Goal: Information Seeking & Learning: Learn about a topic

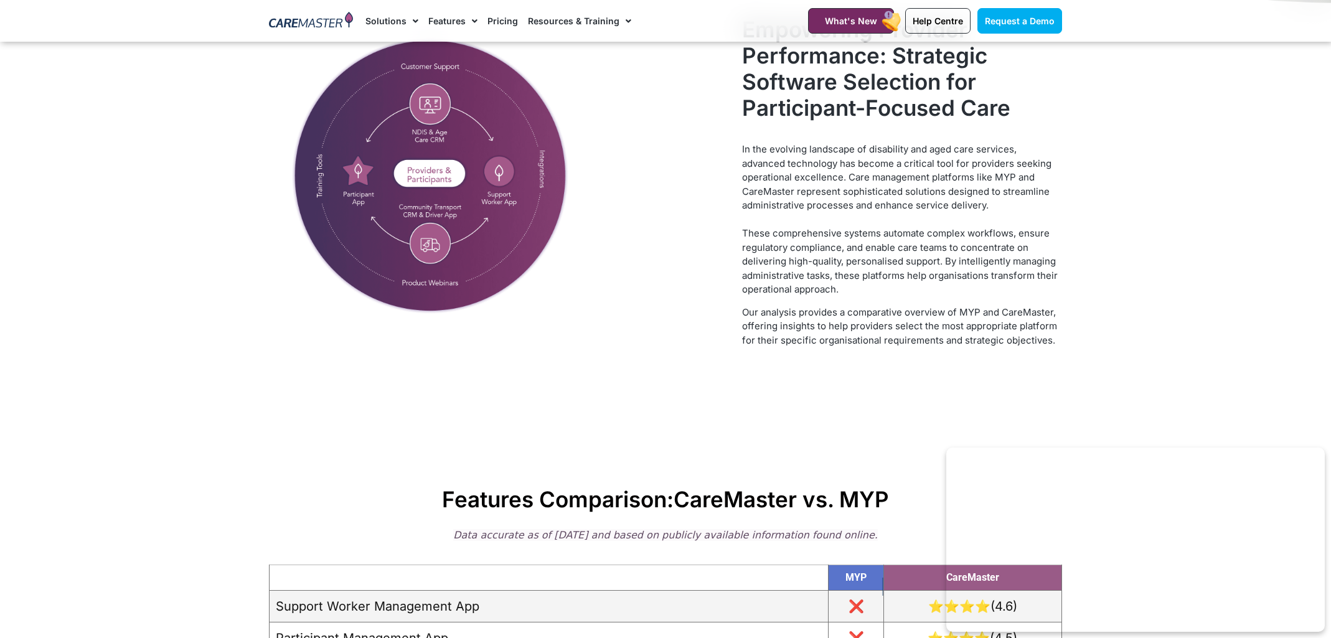
scroll to position [708, 0]
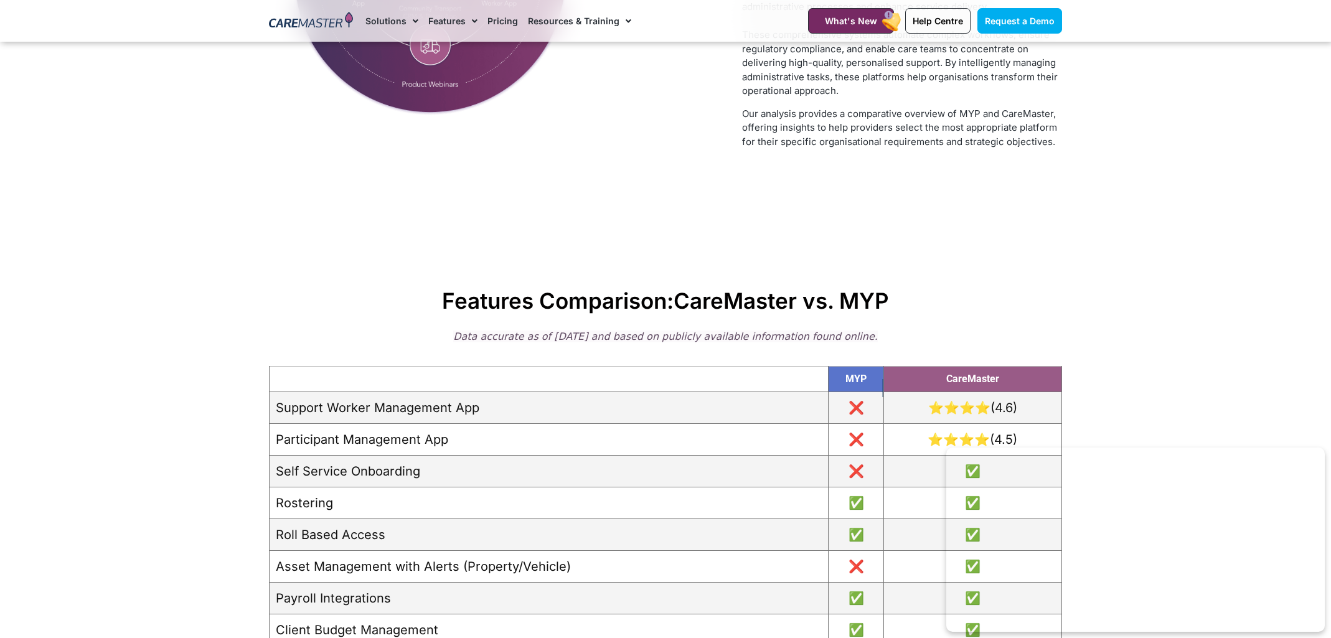
click at [504, 19] on link "Pricing" at bounding box center [502, 21] width 31 height 42
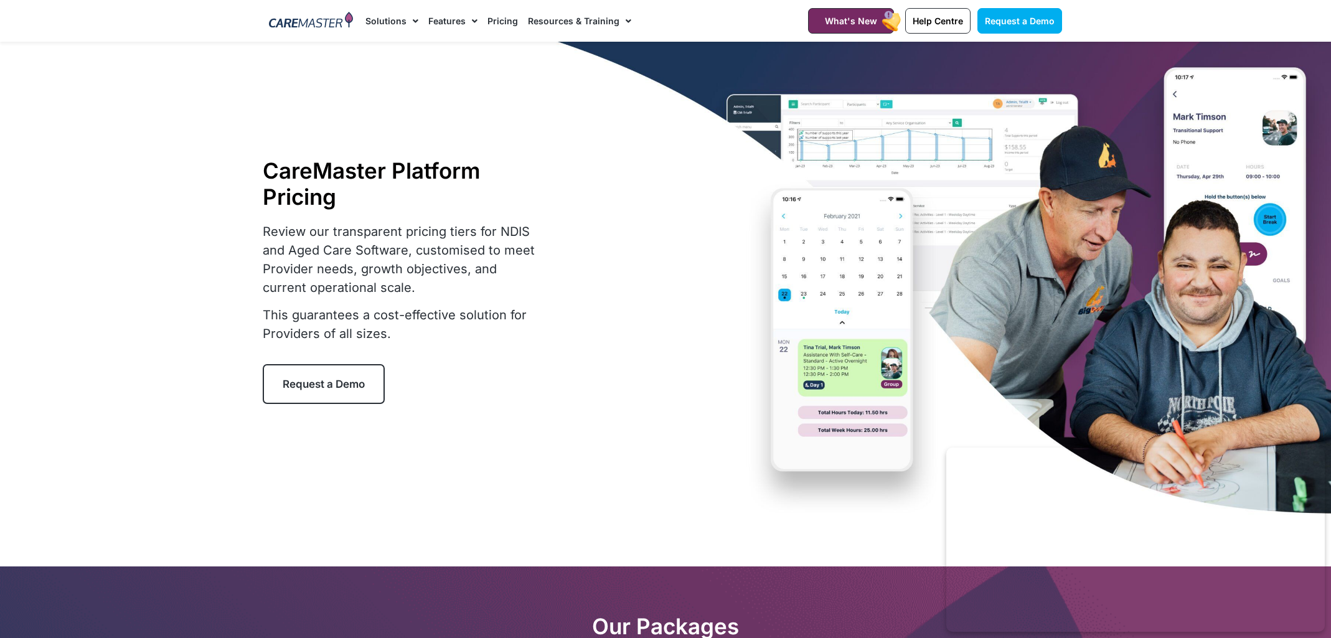
click at [505, 21] on link "Pricing" at bounding box center [502, 21] width 31 height 42
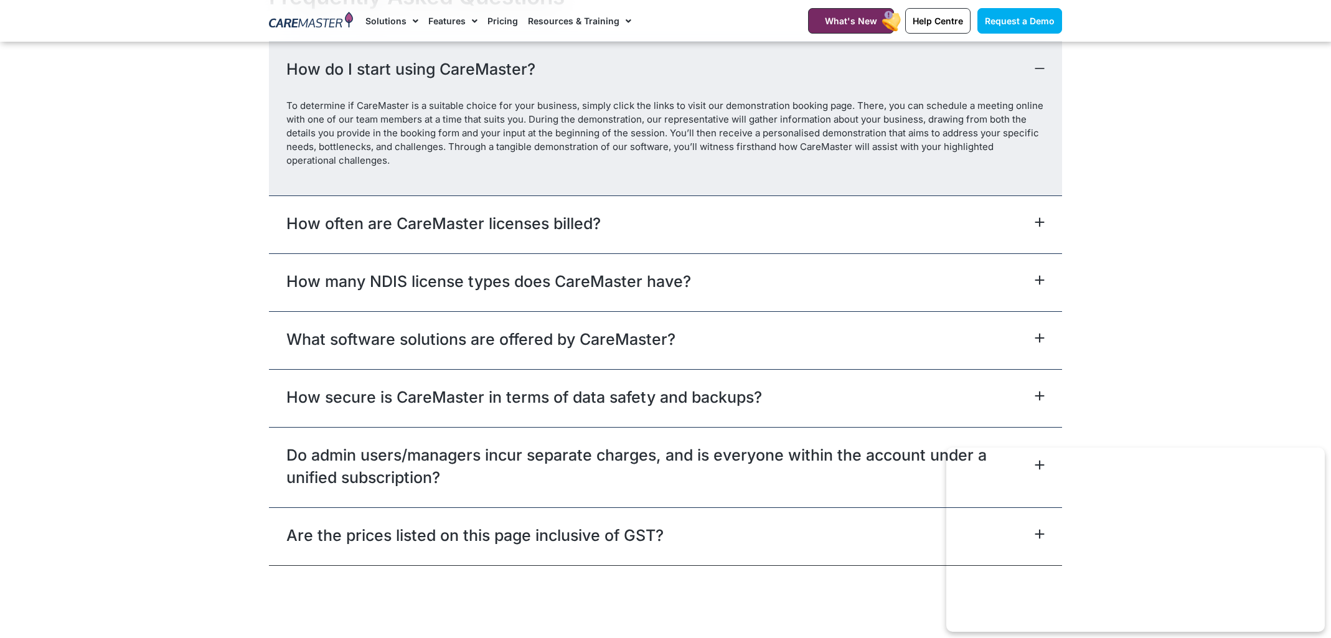
scroll to position [5584, 0]
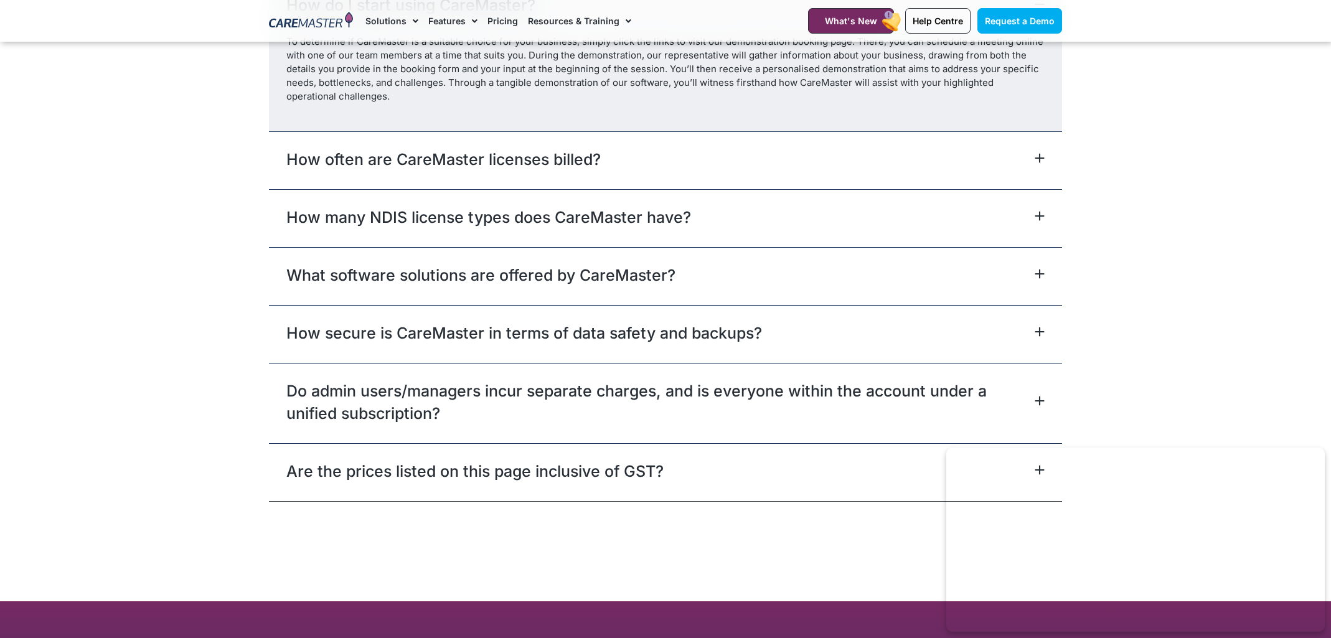
click at [1042, 273] on icon at bounding box center [1040, 274] width 10 height 10
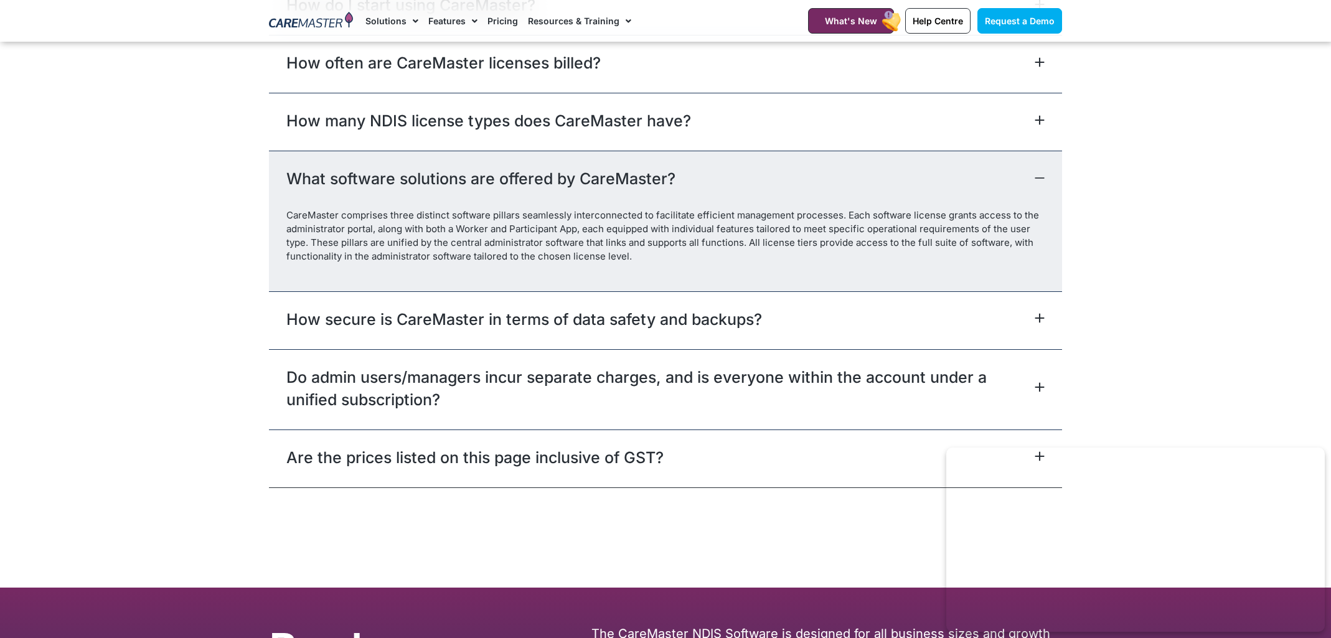
click at [1042, 177] on icon at bounding box center [1040, 178] width 10 height 10
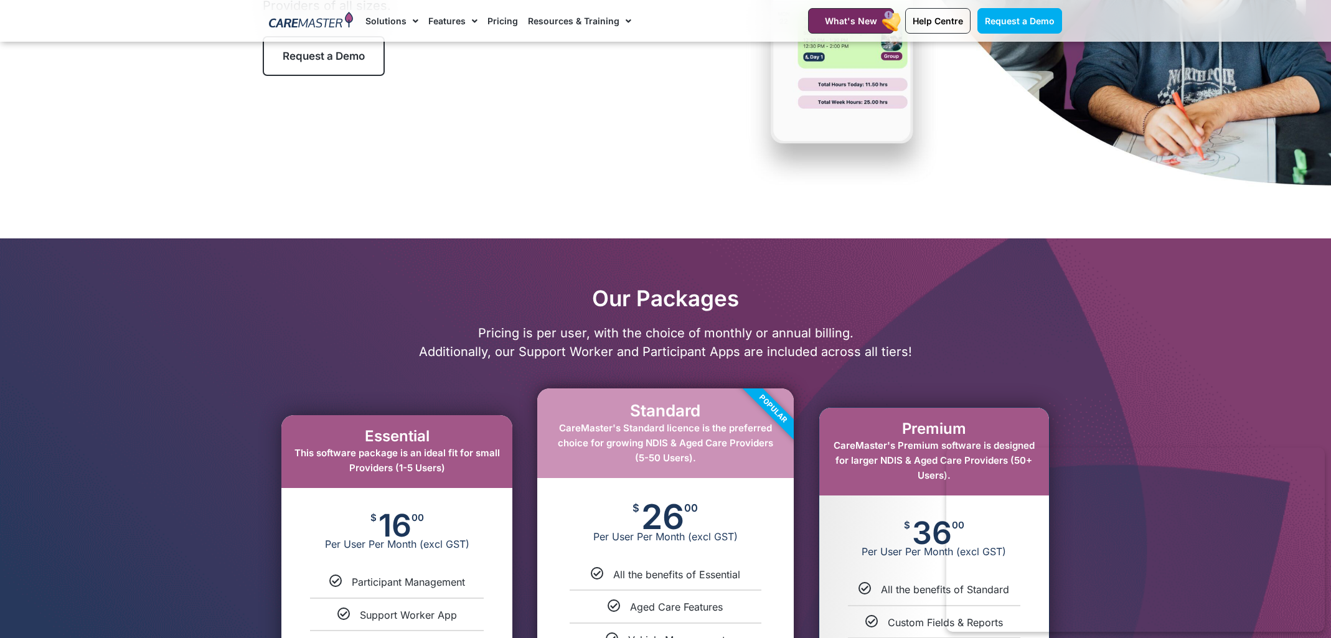
scroll to position [0, 0]
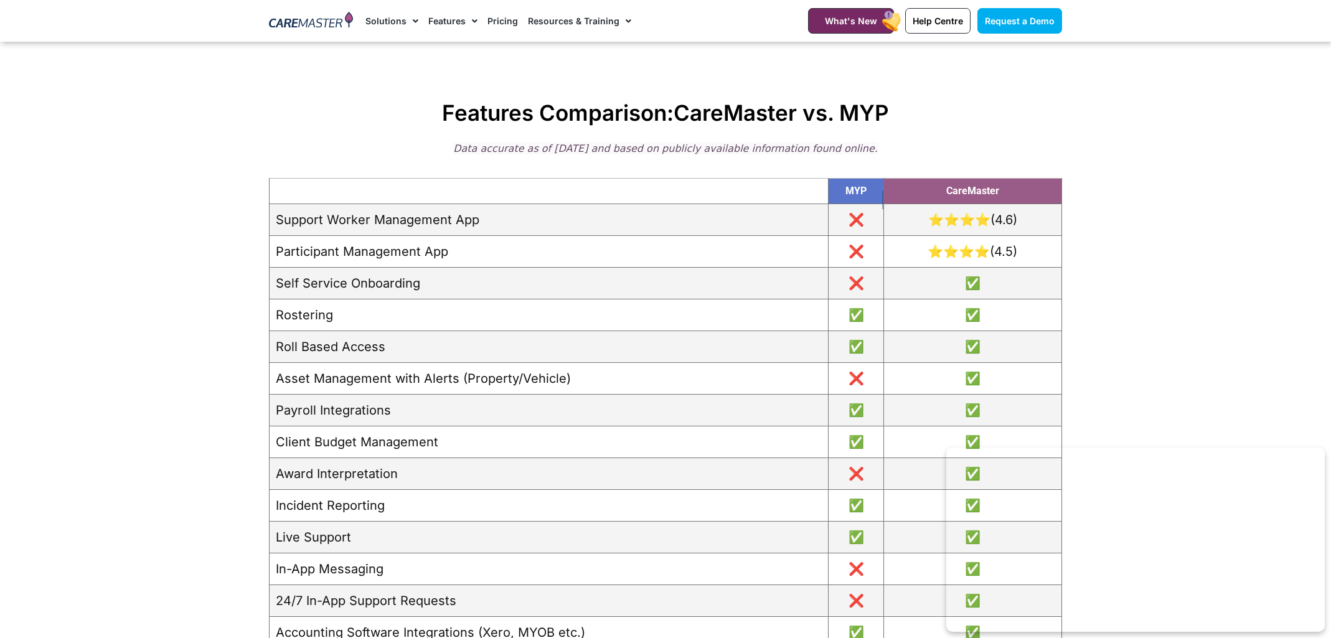
scroll to position [820, 0]
